Goal: Register for event/course

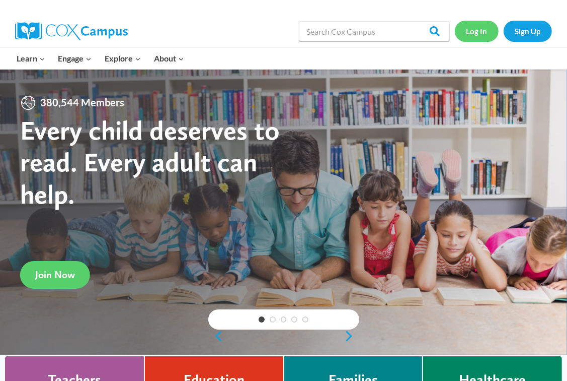
click at [479, 29] on link "Log In" at bounding box center [477, 31] width 44 height 21
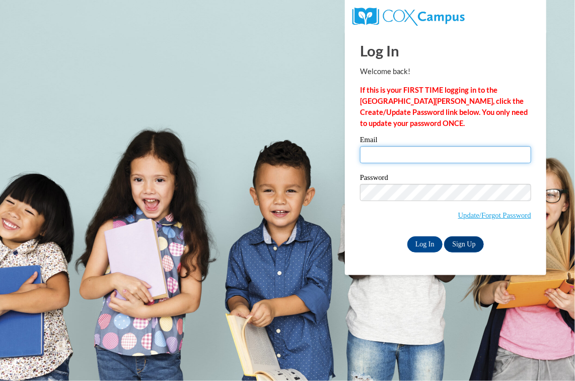
click at [383, 156] on input "Email" at bounding box center [445, 154] width 171 height 17
type input "lonnie.mcguire@rusd.org"
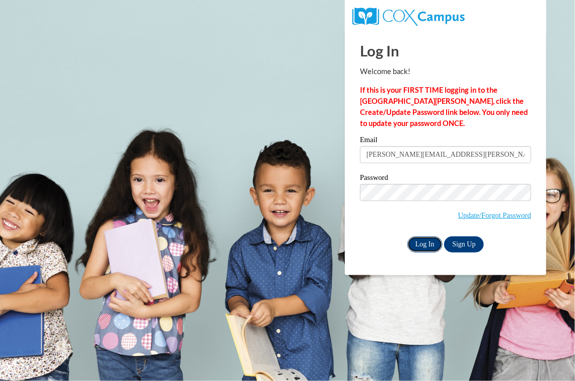
click at [421, 243] on input "Log In" at bounding box center [424, 244] width 35 height 16
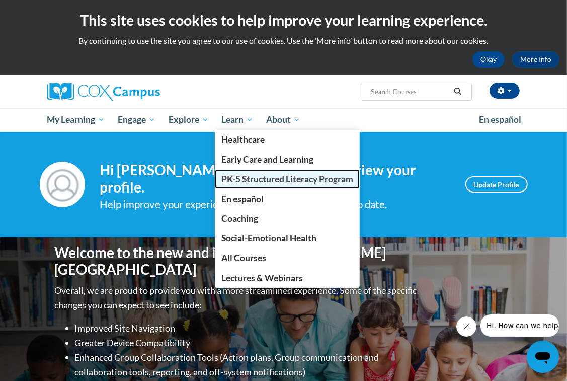
click at [257, 178] on span "PK-5 Structured Literacy Program" at bounding box center [288, 179] width 132 height 11
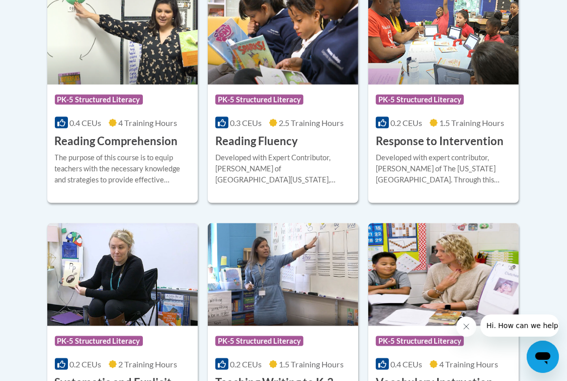
scroll to position [1108, 0]
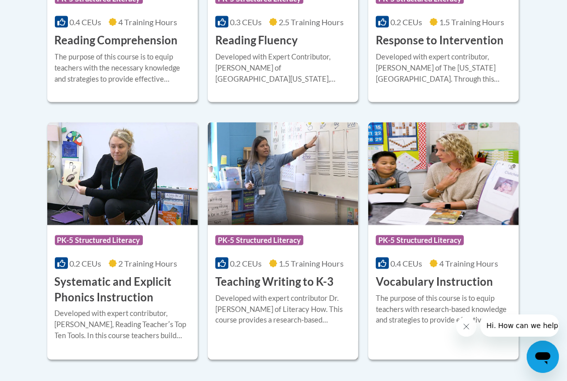
click at [293, 257] on div "Course Category: PK-5 Structured Literacy 0.2 CEUs 1.5 Training Hours COURSE Te…" at bounding box center [283, 257] width 151 height 64
click at [293, 255] on div "Course Category: PK-5 Structured Literacy 0.2 CEUs 1.5 Training Hours COURSE Te…" at bounding box center [283, 257] width 151 height 64
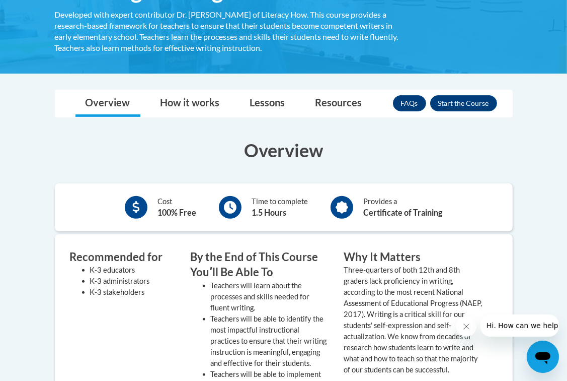
scroll to position [151, 0]
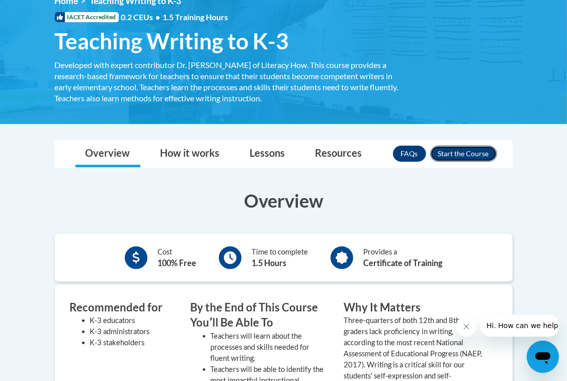
click at [464, 150] on button "Enroll" at bounding box center [463, 153] width 67 height 16
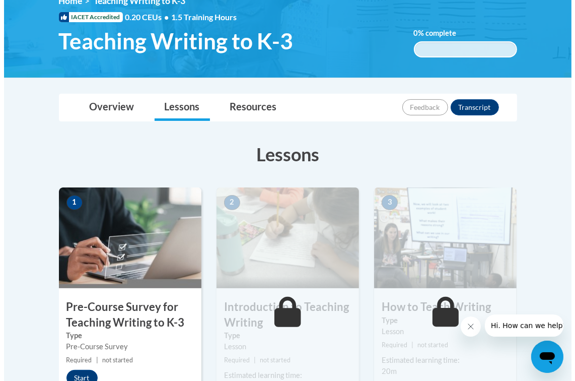
scroll to position [201, 0]
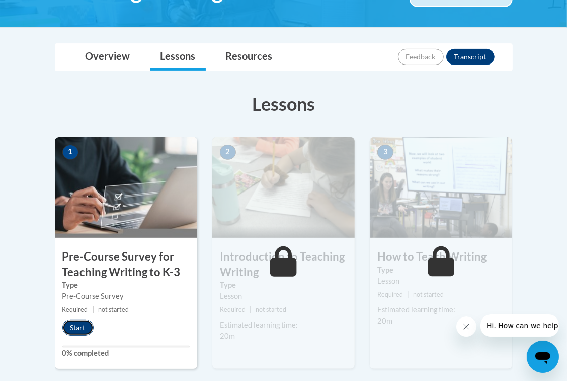
click at [77, 321] on button "Start" at bounding box center [77, 327] width 31 height 16
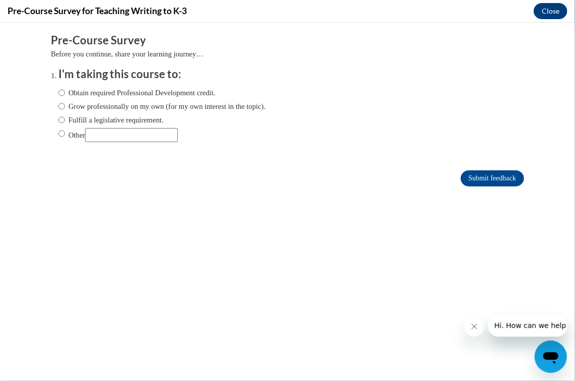
scroll to position [0, 0]
click at [58, 118] on input "Fulfill a legislative requirement." at bounding box center [61, 119] width 7 height 11
radio input "true"
click at [476, 175] on input "Submit feedback" at bounding box center [492, 178] width 63 height 16
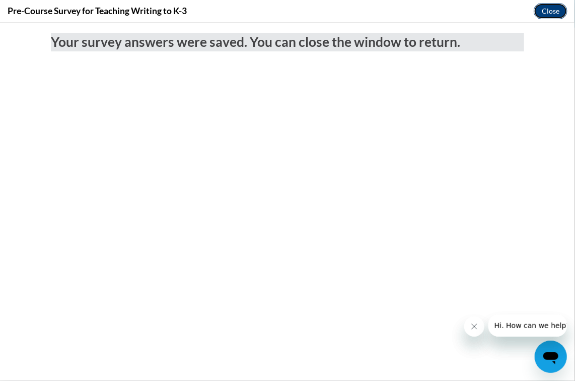
click at [549, 13] on button "Close" at bounding box center [551, 11] width 34 height 16
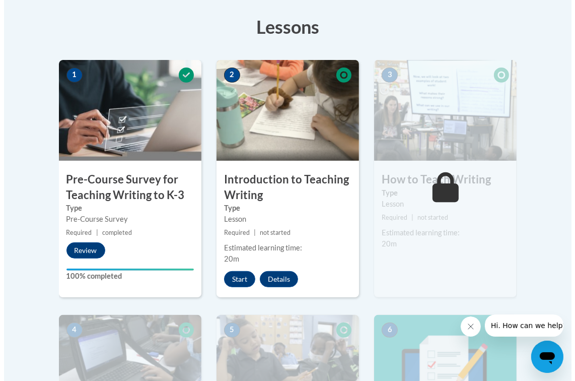
scroll to position [302, 0]
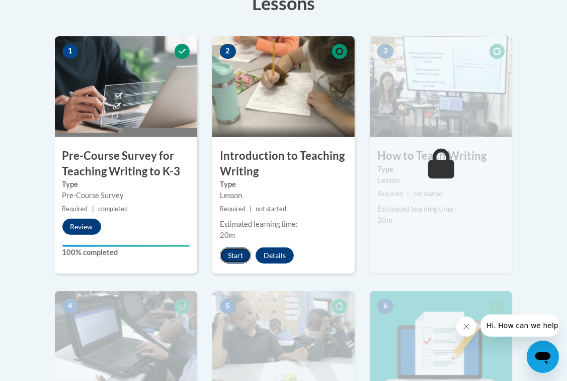
click at [234, 253] on button "Start" at bounding box center [235, 255] width 31 height 16
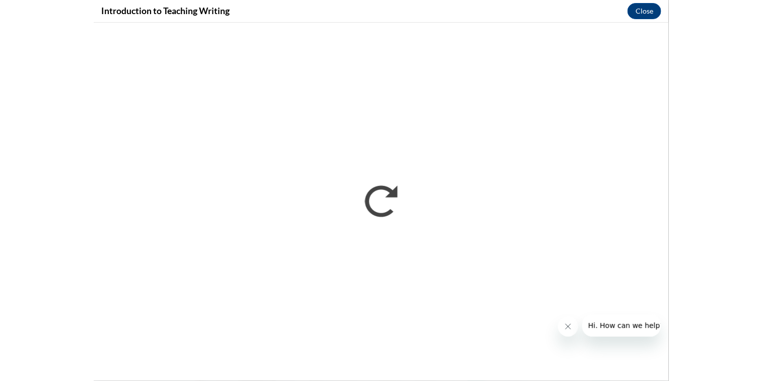
scroll to position [0, 0]
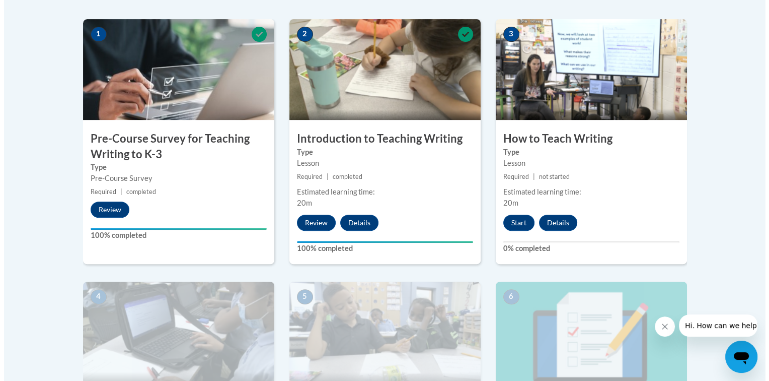
scroll to position [318, 0]
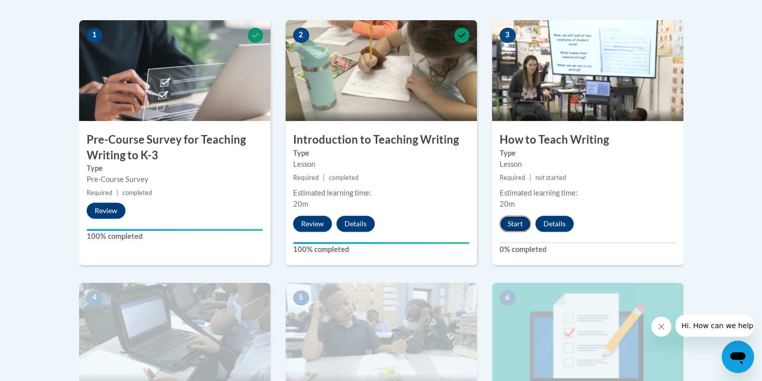
click at [514, 223] on button "Start" at bounding box center [514, 223] width 31 height 16
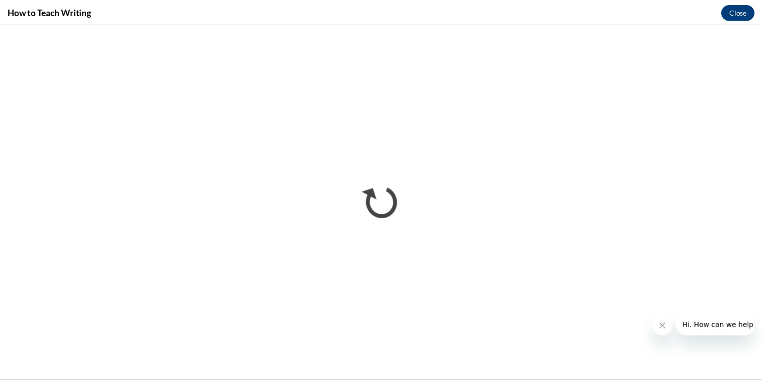
scroll to position [0, 0]
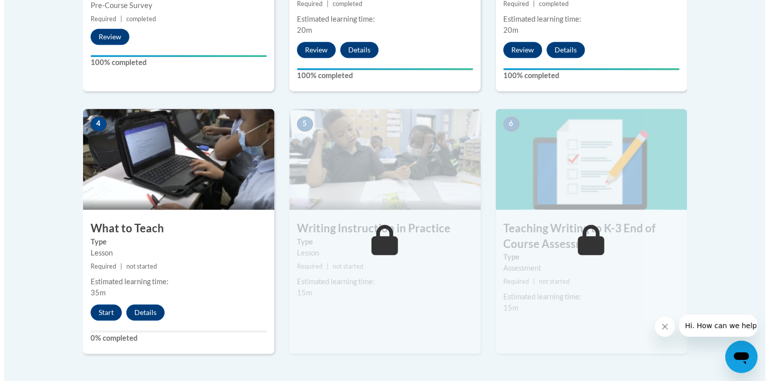
scroll to position [503, 0]
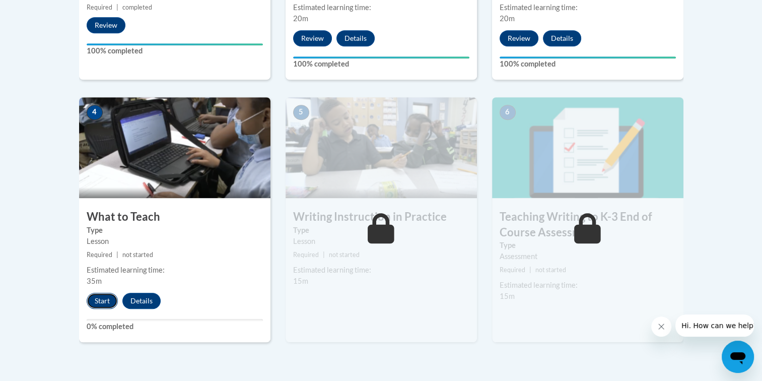
click at [98, 300] on button "Start" at bounding box center [102, 301] width 31 height 16
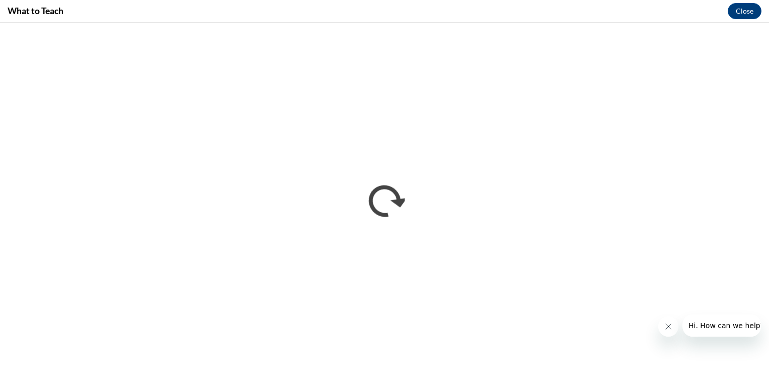
scroll to position [0, 0]
